Goal: Task Accomplishment & Management: Manage account settings

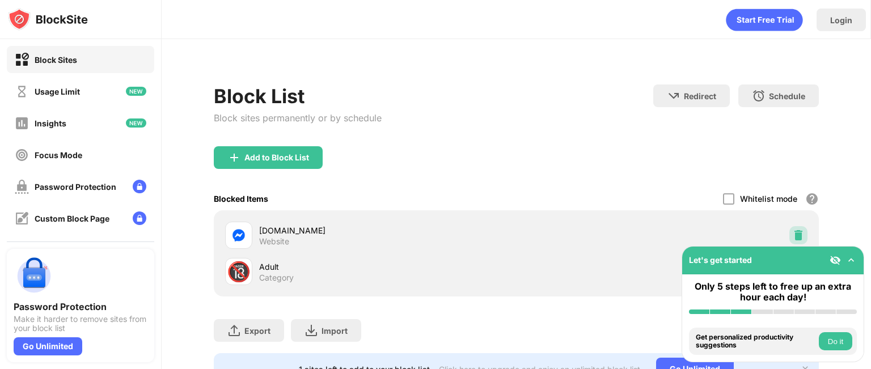
click at [793, 238] on img at bounding box center [798, 235] width 11 height 11
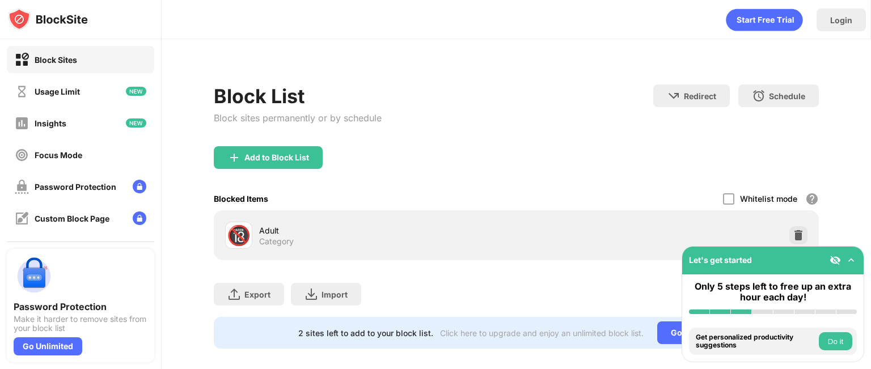
click at [793, 237] on img at bounding box center [798, 235] width 11 height 11
